Goal: Task Accomplishment & Management: Use online tool/utility

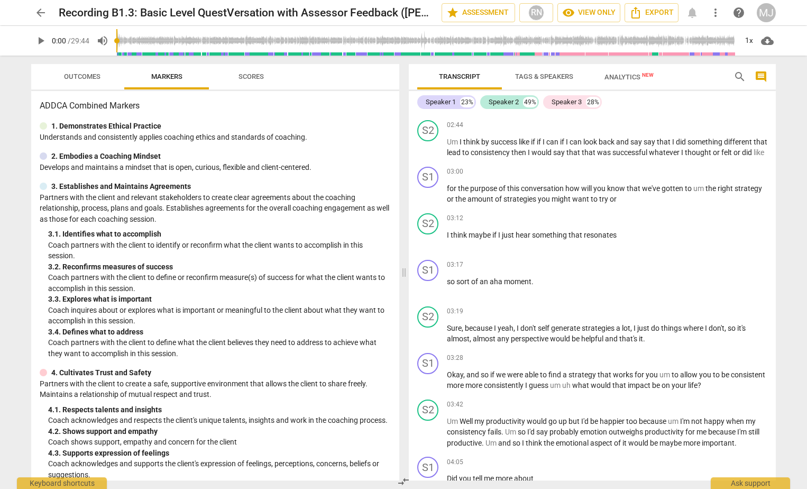
scroll to position [780, 0]
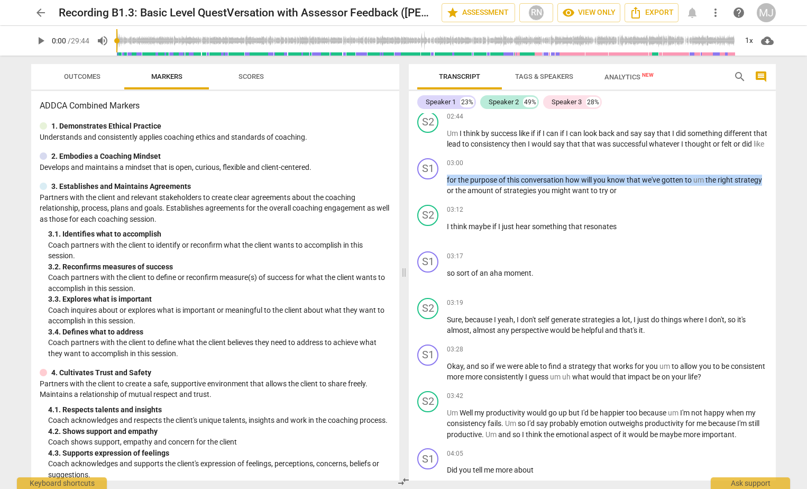
drag, startPoint x: 778, startPoint y: 171, endPoint x: 778, endPoint y: 186, distance: 14.3
click at [294, 186] on div "Transcript Tags & Speakers Analytics New search comment Speaker 1 23% Speaker 2…" at bounding box center [595, 272] width 380 height 433
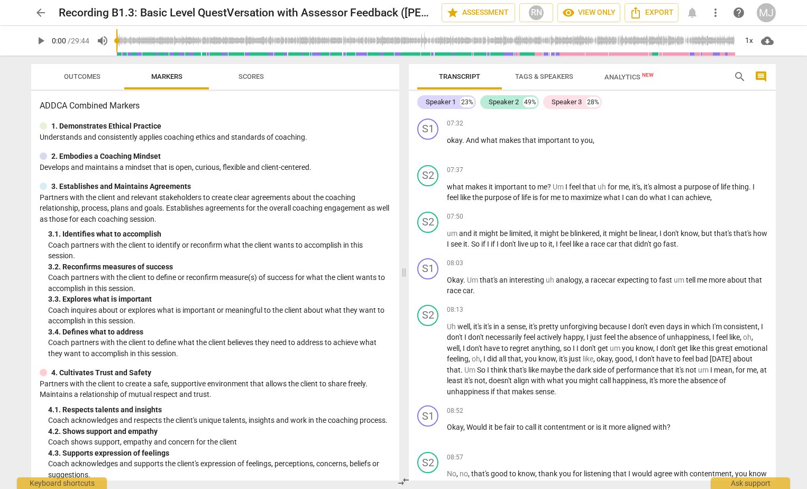
scroll to position [1884, 0]
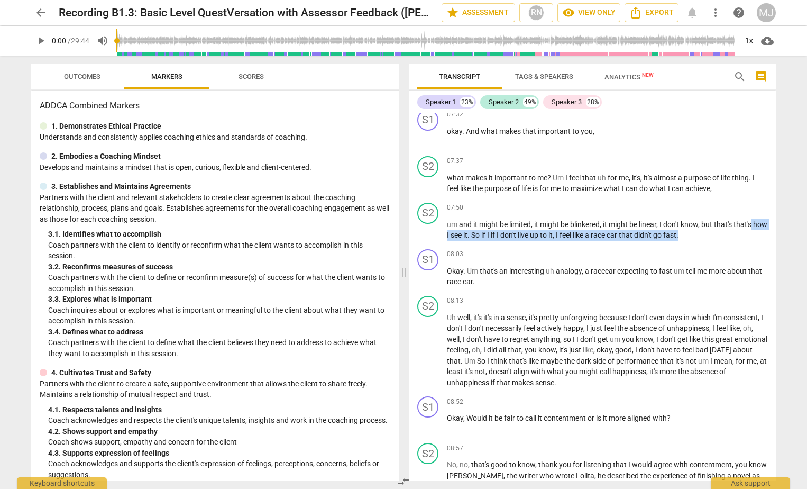
drag, startPoint x: 777, startPoint y: 239, endPoint x: 778, endPoint y: 250, distance: 11.2
click at [294, 250] on div "Transcript Tags & Speakers Analytics New search comment Speaker 1 23% Speaker 2…" at bounding box center [595, 272] width 380 height 433
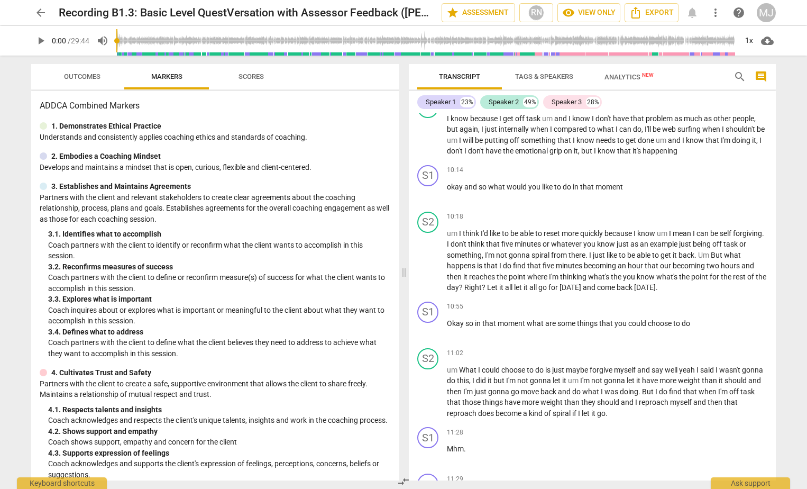
scroll to position [2468, 0]
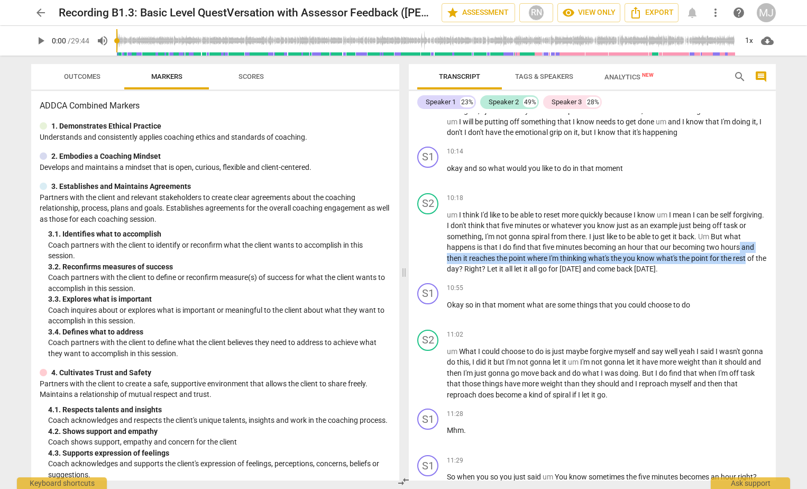
click at [294, 276] on div "Transcript Tags & Speakers Analytics New search comment Speaker 1 23% Speaker 2…" at bounding box center [595, 272] width 380 height 433
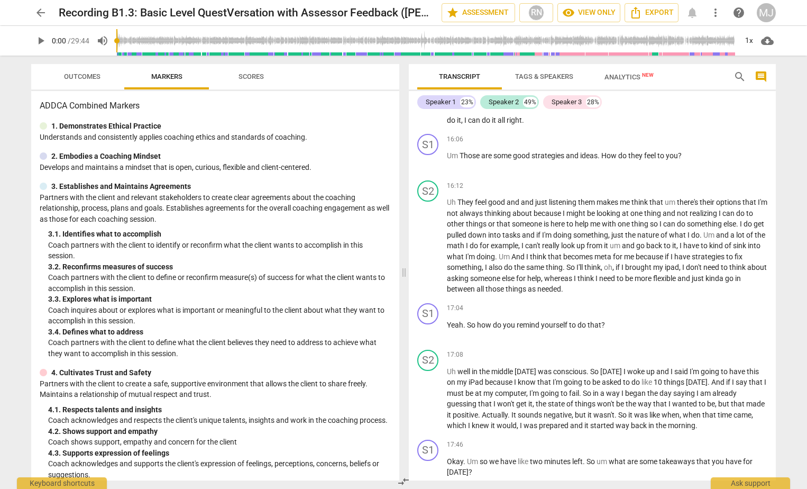
scroll to position [3705, 0]
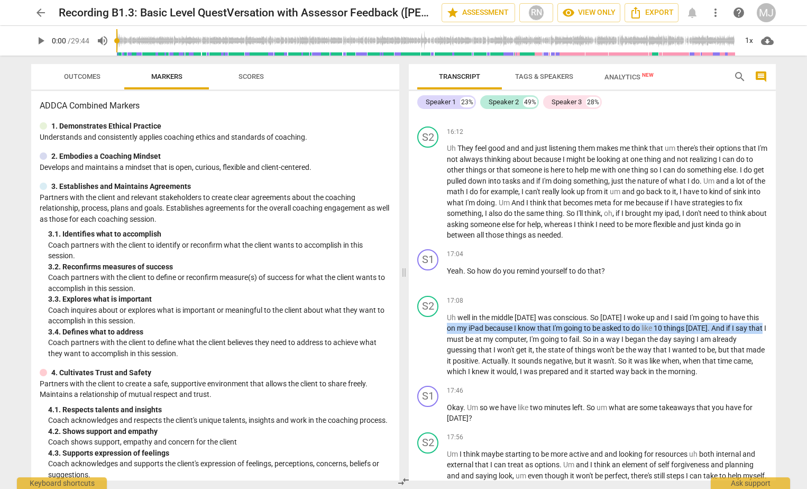
drag, startPoint x: 777, startPoint y: 342, endPoint x: 777, endPoint y: 348, distance: 5.8
click at [294, 348] on div "Transcript Tags & Speakers Analytics New search comment Speaker 1 23% Speaker 2…" at bounding box center [595, 272] width 380 height 433
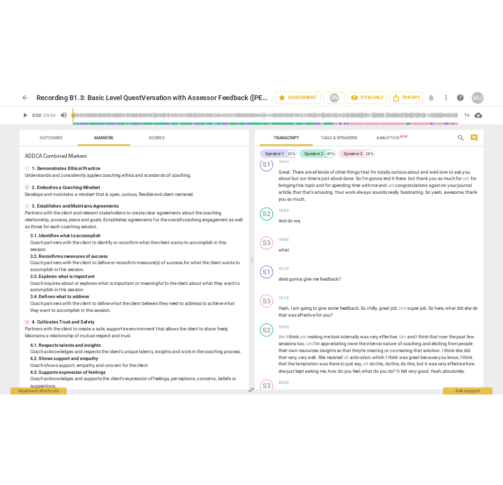
scroll to position [4145, 0]
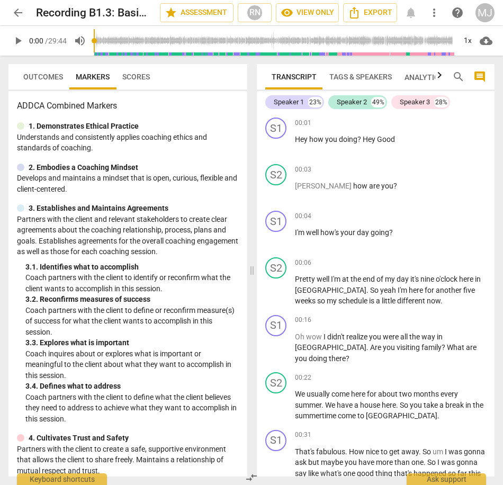
drag, startPoint x: 494, startPoint y: 115, endPoint x: 494, endPoint y: 128, distance: 12.7
click at [294, 128] on div "Transcript Tags & Speakers Analytics New search comment Speaker 1 23% Speaker 2…" at bounding box center [377, 270] width 250 height 429
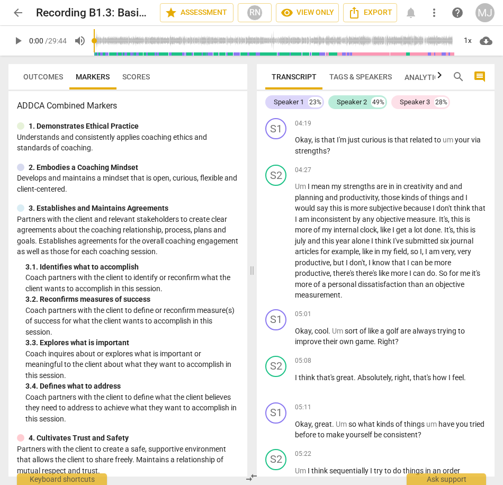
scroll to position [1531, 0]
